Goal: Information Seeking & Learning: Check status

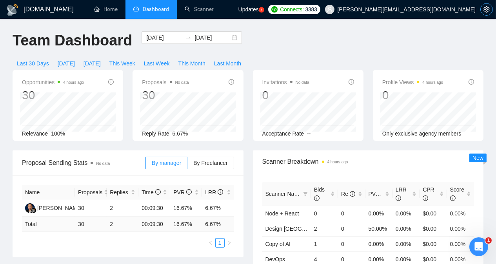
click at [489, 12] on icon "setting" at bounding box center [487, 9] width 6 height 6
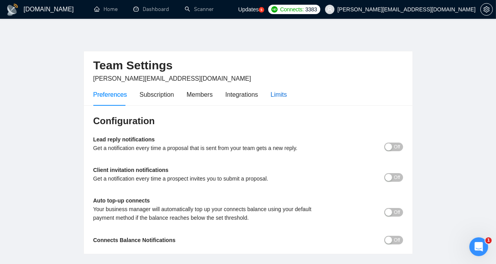
click at [281, 90] on div "Limits" at bounding box center [279, 95] width 16 height 10
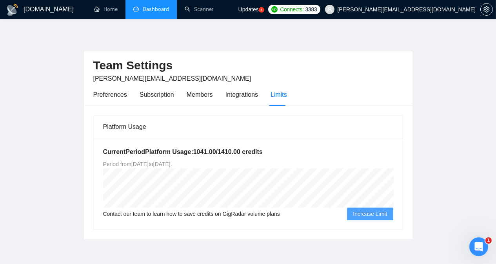
click at [144, 10] on link "Dashboard" at bounding box center [151, 9] width 36 height 7
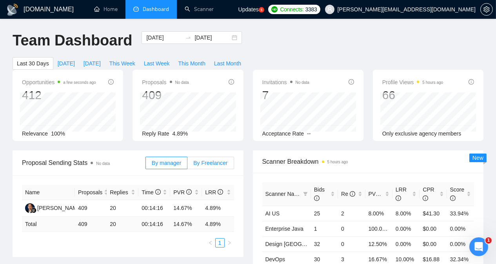
click at [211, 160] on span "By Freelancer" at bounding box center [210, 163] width 34 height 6
click at [188, 165] on input "By Freelancer" at bounding box center [188, 165] width 0 height 0
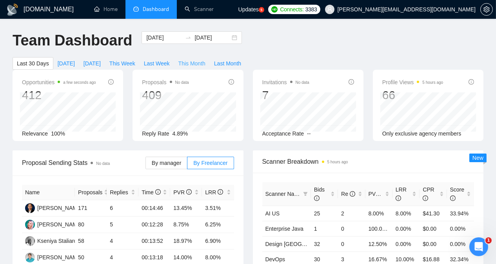
click at [206, 59] on span "This Month" at bounding box center [192, 63] width 27 height 9
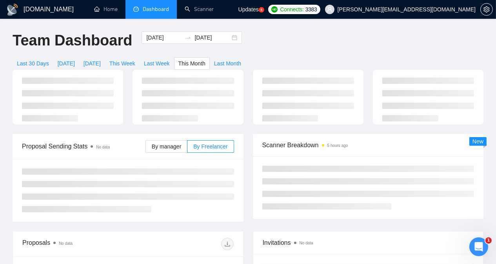
type input "[DATE]"
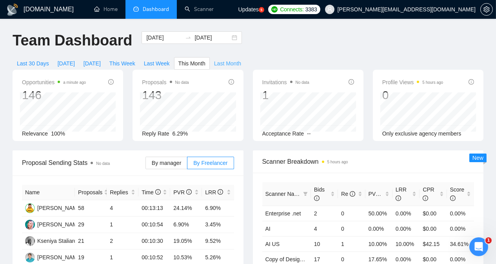
click at [241, 59] on span "Last Month" at bounding box center [227, 63] width 27 height 9
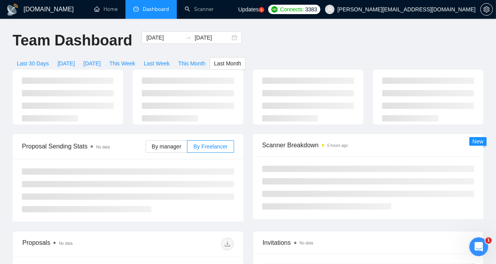
type input "[DATE]"
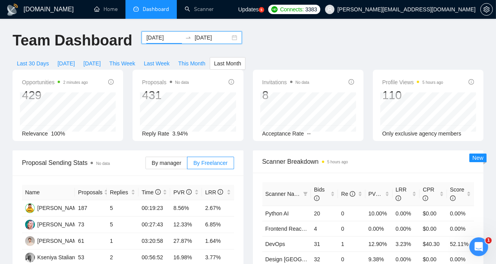
click at [157, 35] on input "[DATE]" at bounding box center [164, 37] width 36 height 9
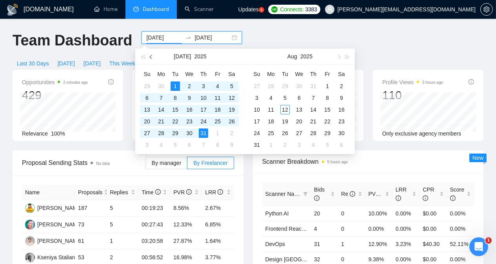
click at [151, 56] on span "button" at bounding box center [152, 57] width 4 height 4
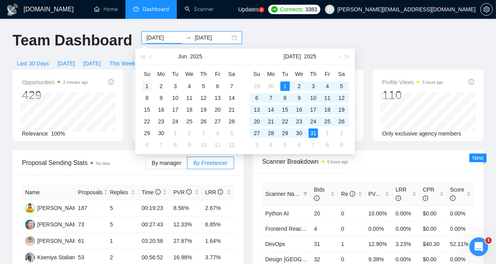
type input "[DATE]"
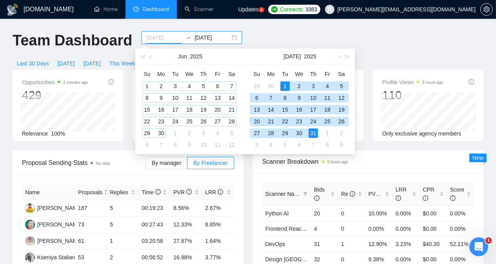
click at [148, 84] on div "1" at bounding box center [146, 86] width 9 height 9
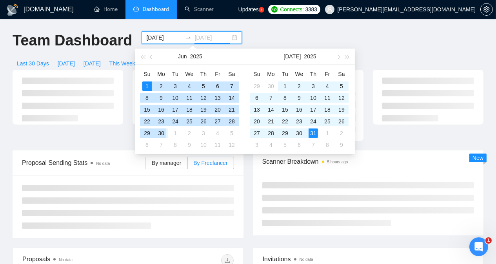
type input "[DATE]"
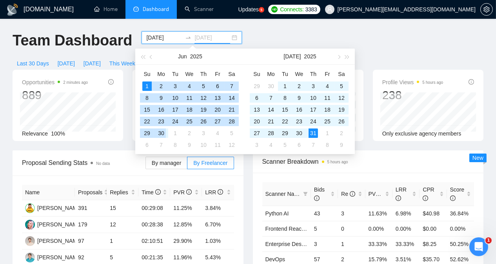
click at [160, 132] on div "30" at bounding box center [161, 133] width 9 height 9
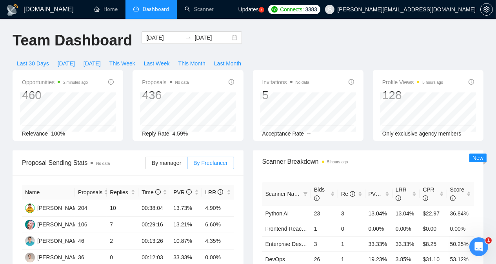
click at [126, 80] on div "Opportunities 2 minutes ago 460 Relevance 100%" at bounding box center [68, 105] width 120 height 71
click at [149, 34] on input "[DATE]" at bounding box center [164, 37] width 36 height 9
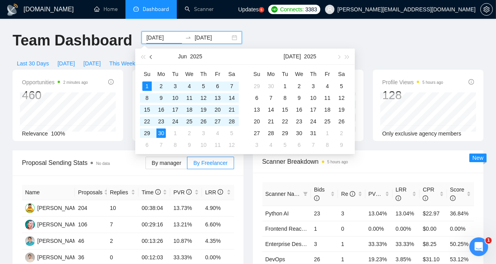
click at [151, 58] on span "button" at bounding box center [152, 57] width 4 height 4
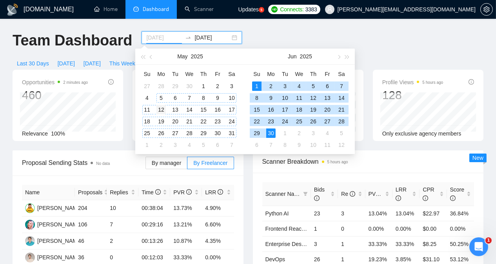
type input "[DATE]"
click at [161, 110] on div "12" at bounding box center [161, 109] width 9 height 9
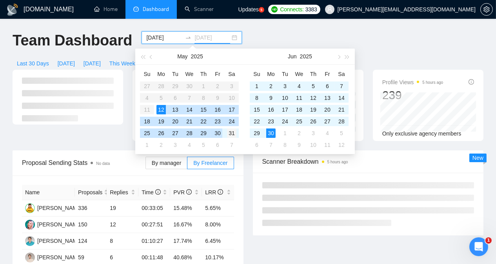
type input "[DATE]"
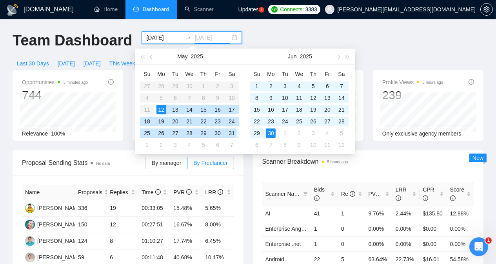
click at [231, 133] on div "31" at bounding box center [231, 133] width 9 height 9
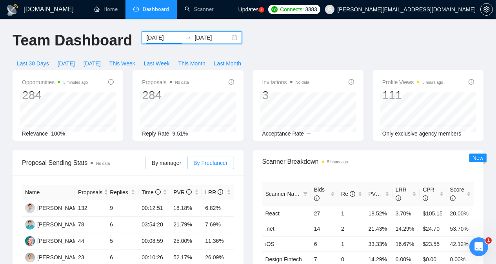
click at [152, 38] on input "[DATE]" at bounding box center [164, 37] width 36 height 9
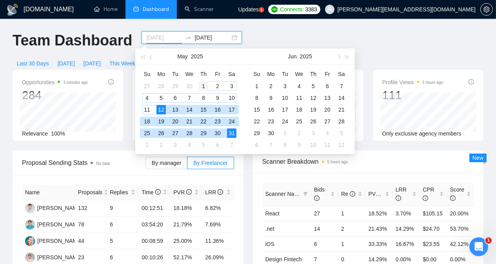
type input "[DATE]"
click at [202, 84] on div "1" at bounding box center [203, 86] width 9 height 9
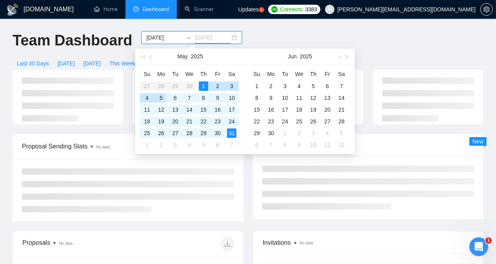
type input "[DATE]"
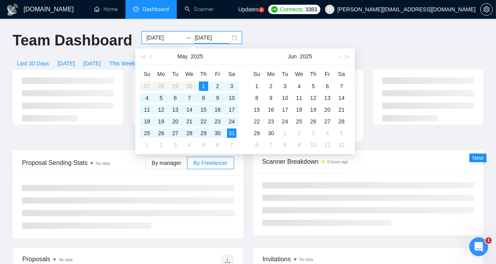
click at [127, 70] on div at bounding box center [68, 105] width 120 height 71
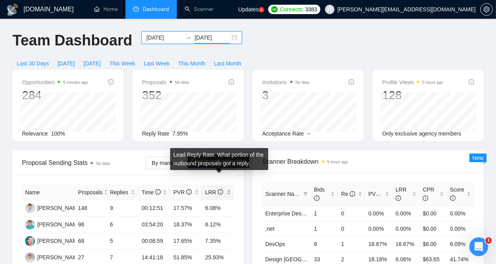
click at [220, 189] on icon "info-circle" at bounding box center [220, 191] width 5 height 5
